Goal: Task Accomplishment & Management: Use online tool/utility

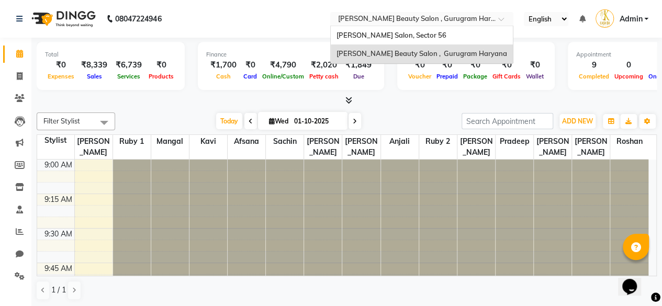
click at [406, 15] on input "text" at bounding box center [411, 20] width 152 height 10
click at [397, 39] on span "[PERSON_NAME] Salon, Sector 56" at bounding box center [391, 35] width 110 height 8
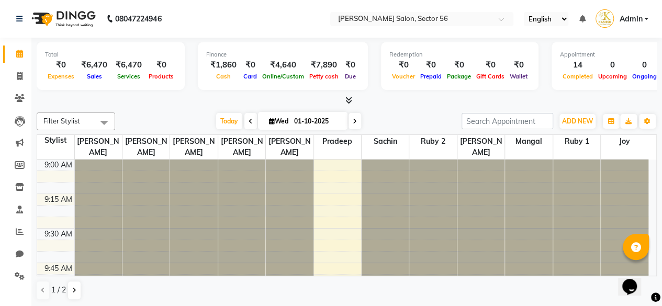
click at [399, 17] on input "text" at bounding box center [411, 20] width 152 height 10
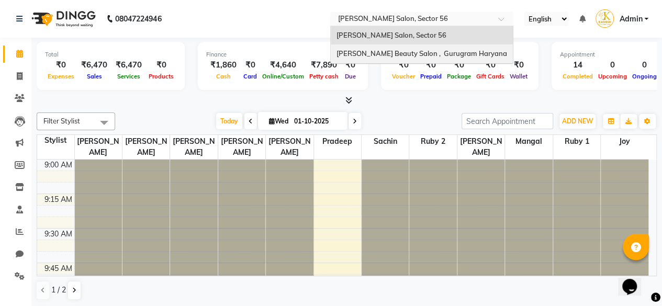
click at [393, 53] on span "[PERSON_NAME] Beauty Salon , Gurugram Haryana" at bounding box center [421, 53] width 171 height 8
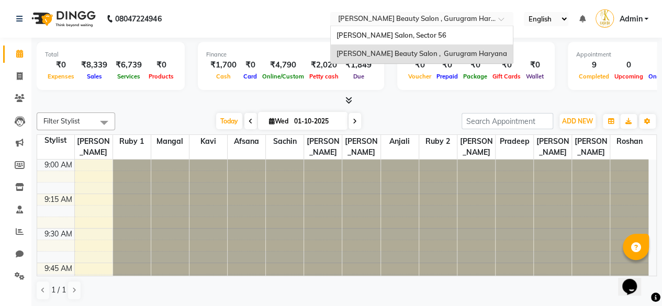
click at [404, 17] on input "text" at bounding box center [411, 20] width 152 height 10
click at [399, 35] on span "[PERSON_NAME] Salon, Sector 56" at bounding box center [391, 35] width 110 height 8
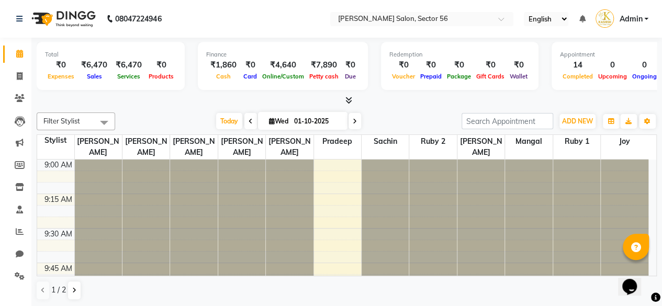
click at [190, 104] on div at bounding box center [347, 100] width 620 height 11
click at [18, 232] on icon at bounding box center [20, 232] width 8 height 8
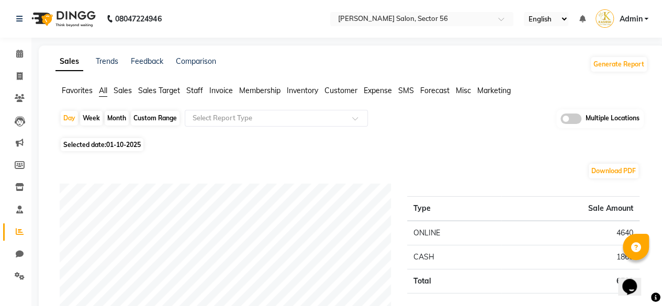
click at [198, 91] on span "Staff" at bounding box center [194, 90] width 17 height 9
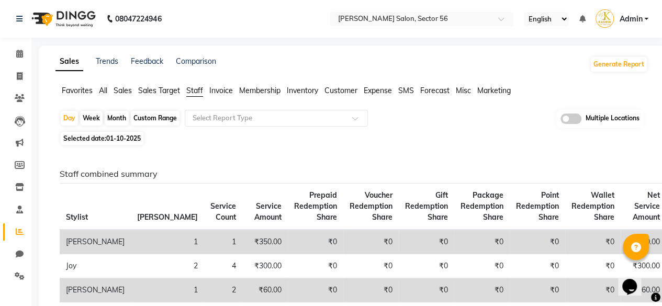
click at [152, 121] on div "Custom Range" at bounding box center [155, 118] width 49 height 15
select select "10"
select select "2025"
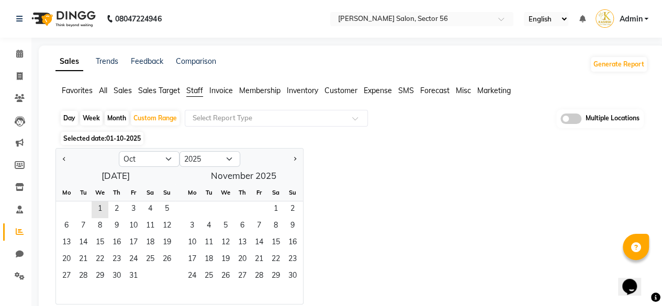
click at [64, 162] on button "Previous month" at bounding box center [64, 159] width 8 height 17
select select "9"
click at [69, 209] on span "1" at bounding box center [66, 209] width 17 height 17
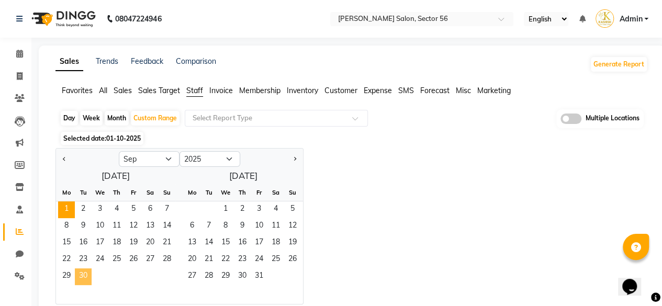
click at [80, 275] on span "30" at bounding box center [83, 276] width 17 height 17
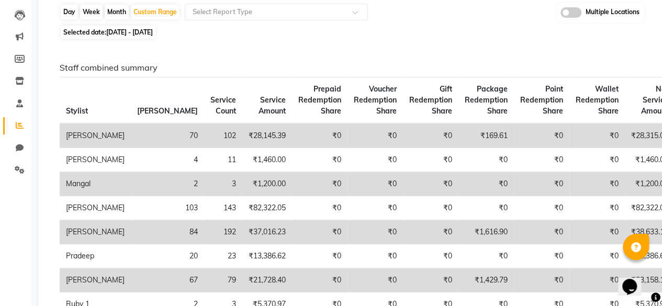
scroll to position [105, 0]
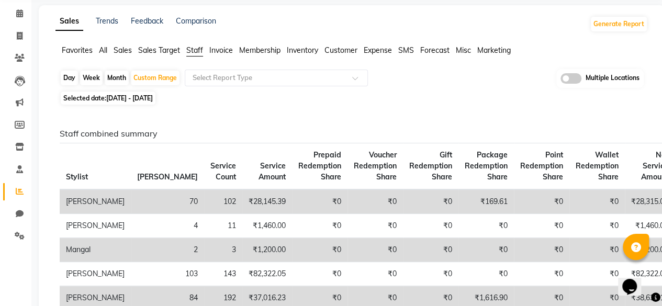
scroll to position [0, 0]
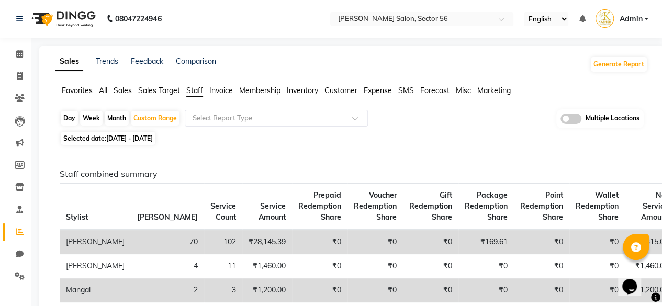
click at [575, 122] on span at bounding box center [570, 119] width 21 height 10
click at [560, 120] on input "checkbox" at bounding box center [560, 120] width 0 height 0
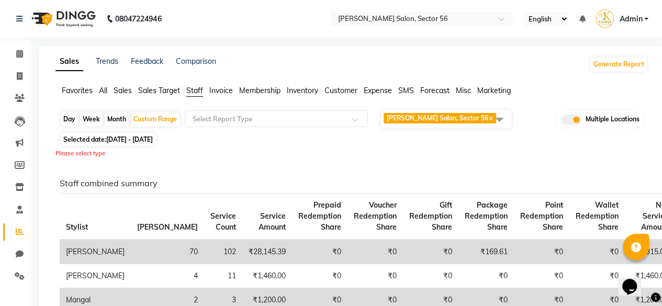
click at [471, 154] on div "Please select type" at bounding box center [351, 153] width 592 height 9
click at [524, 156] on div "Please select type" at bounding box center [351, 153] width 592 height 9
click at [501, 119] on span at bounding box center [499, 119] width 21 height 20
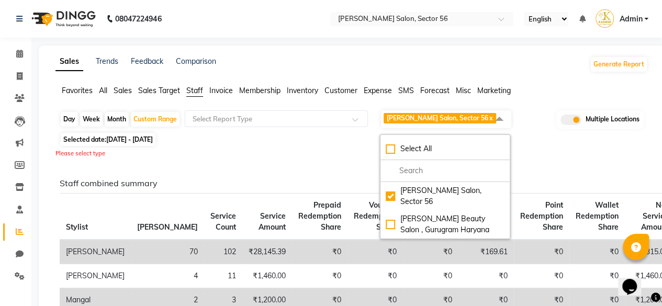
click at [391, 213] on div "[PERSON_NAME] Beauty Salon , Gurugram Haryana" at bounding box center [445, 224] width 119 height 22
checkbox input "true"
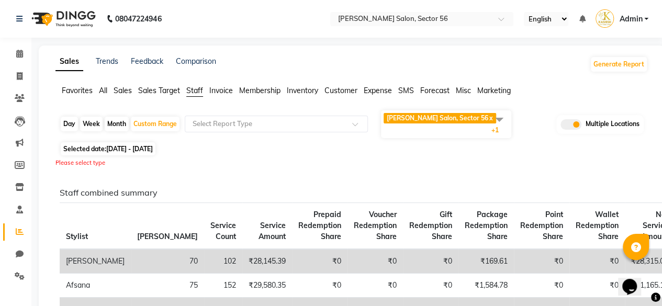
click at [501, 122] on span at bounding box center [499, 119] width 21 height 20
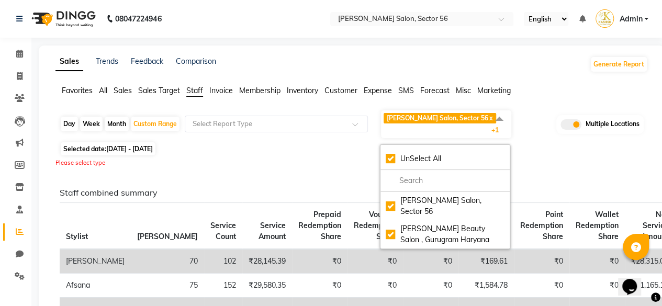
click at [391, 153] on div "UnSelect All" at bounding box center [445, 158] width 119 height 11
checkbox input "false"
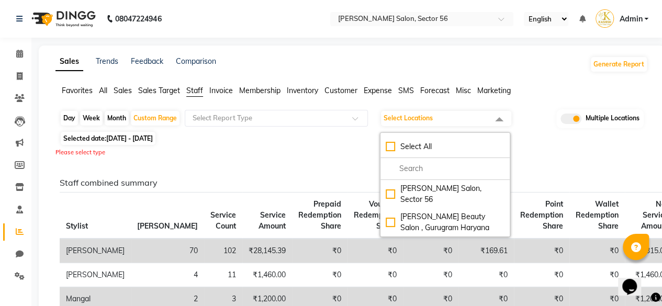
click at [390, 190] on div "[PERSON_NAME] Salon, Sector 56" at bounding box center [445, 194] width 119 height 22
checkbox input "true"
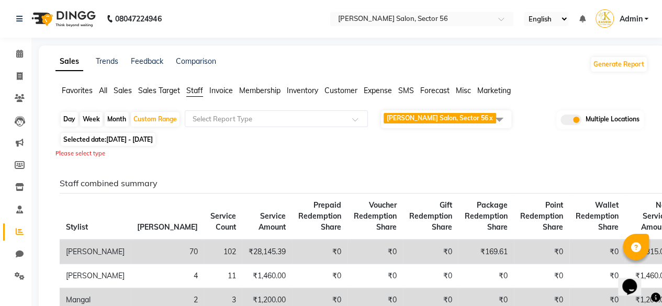
click at [252, 121] on input "text" at bounding box center [265, 119] width 151 height 10
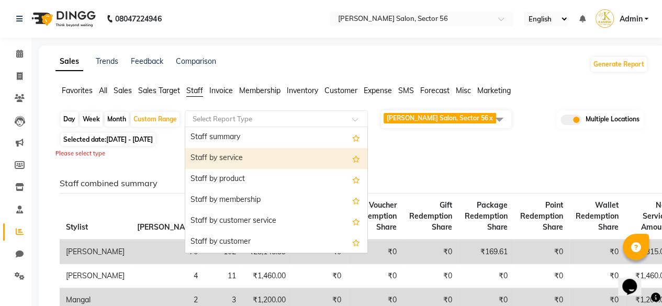
click at [254, 160] on div "Staff by service" at bounding box center [276, 158] width 182 height 21
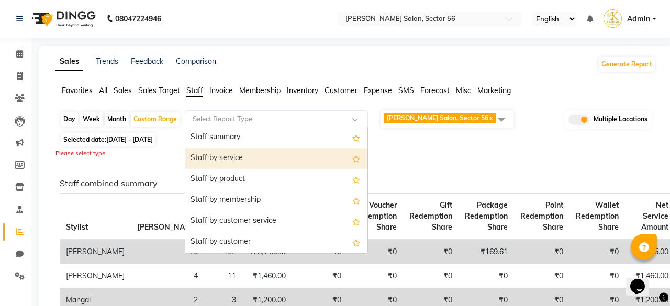
select select "filtered_report"
select select "csv"
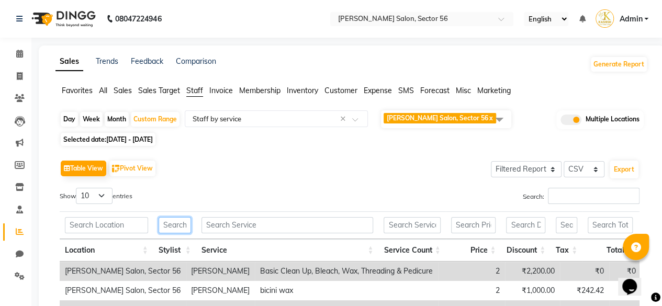
click at [173, 221] on input "text" at bounding box center [175, 225] width 32 height 16
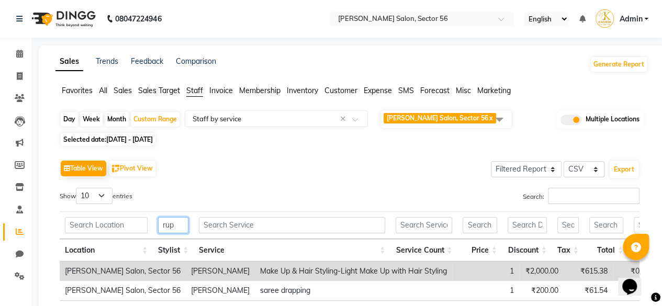
type input "rup"
click at [292, 188] on div "Show 10 25 50 100 entries" at bounding box center [201, 198] width 282 height 20
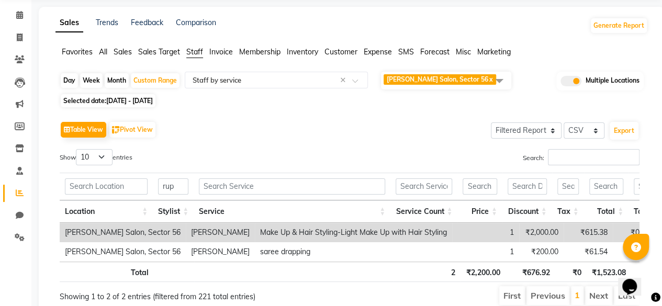
scroll to position [42, 0]
